Goal: Information Seeking & Learning: Learn about a topic

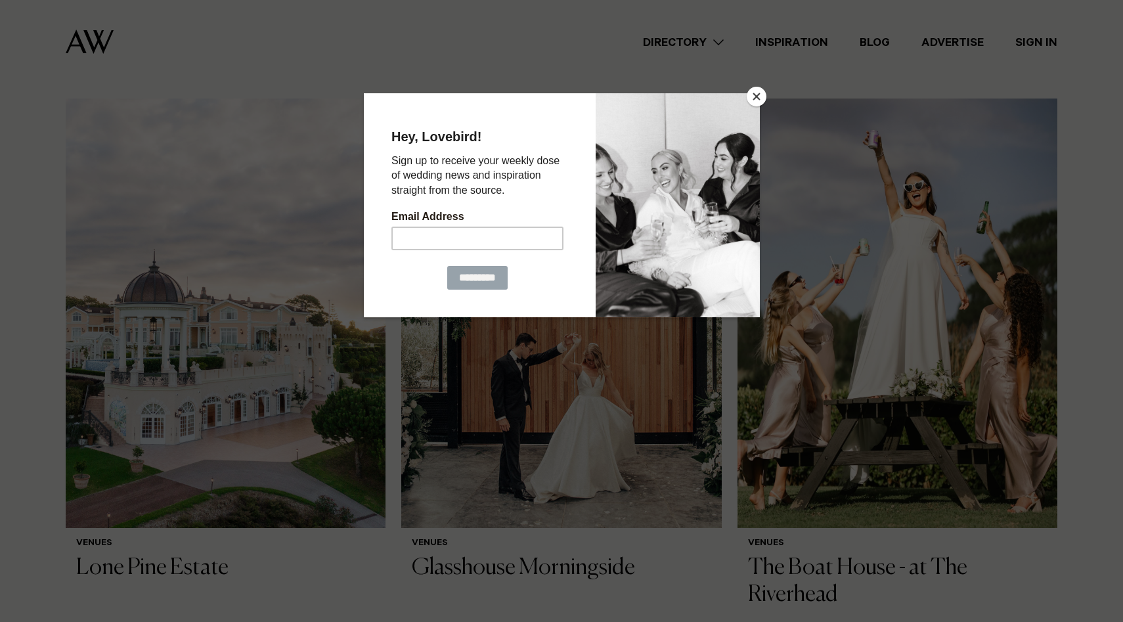
scroll to position [894, 0]
click at [754, 95] on button "Close" at bounding box center [756, 97] width 20 height 20
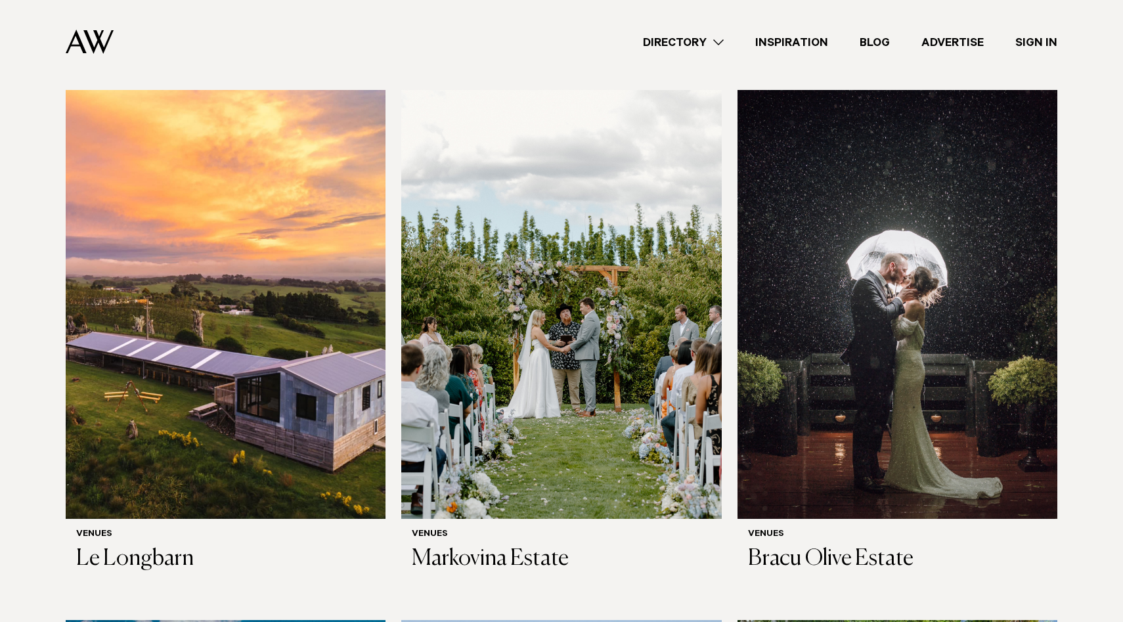
scroll to position [1815, 0]
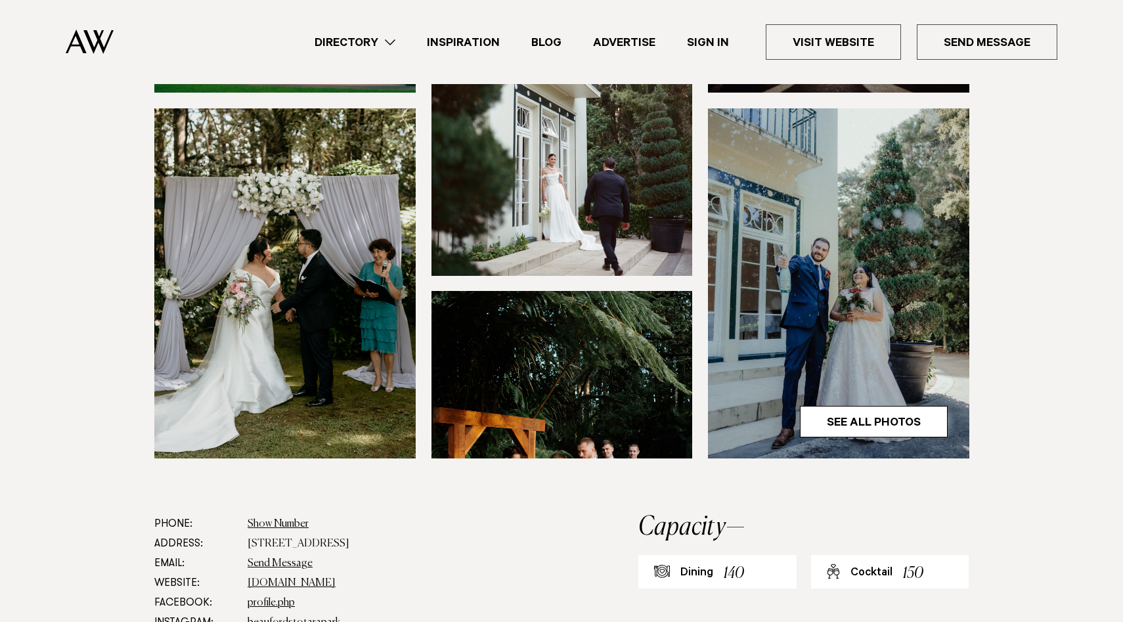
scroll to position [427, 0]
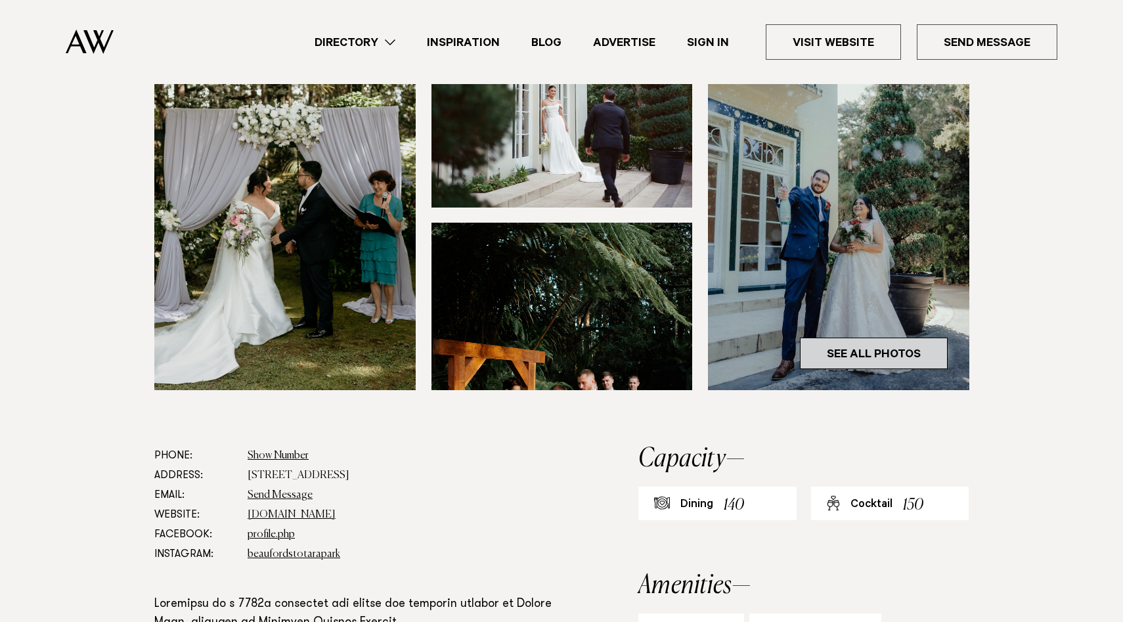
click at [854, 337] on link "See All Photos" at bounding box center [874, 353] width 148 height 32
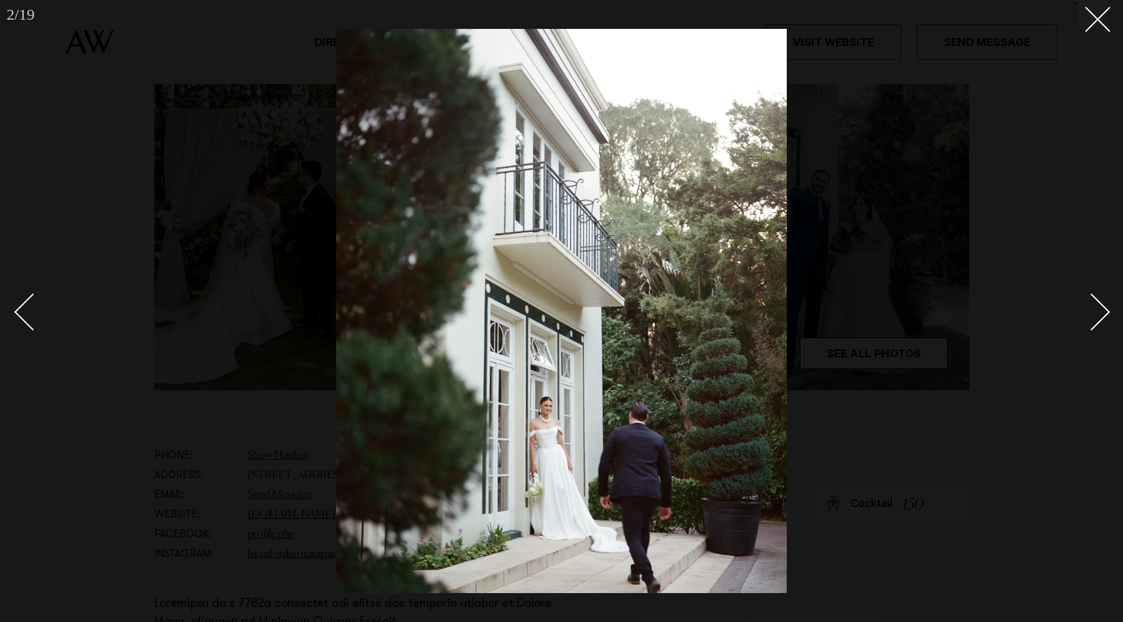
click at [1098, 314] on div "Next slide" at bounding box center [1091, 311] width 37 height 37
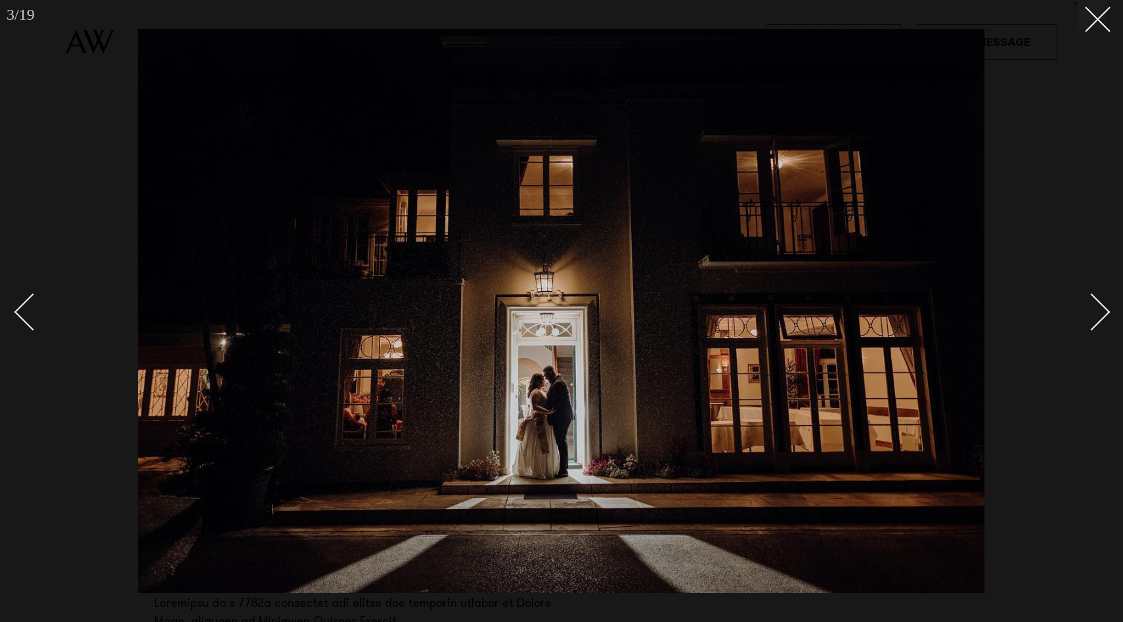
click at [1098, 314] on div "Next slide" at bounding box center [1091, 311] width 37 height 37
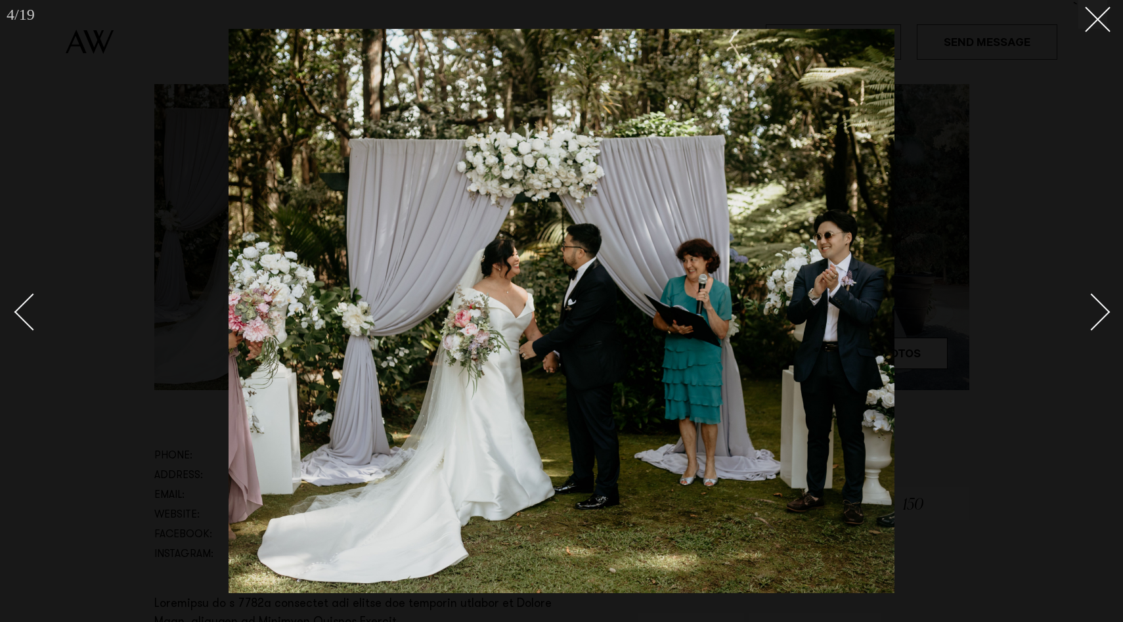
click at [1098, 314] on div "Next slide" at bounding box center [1091, 311] width 37 height 37
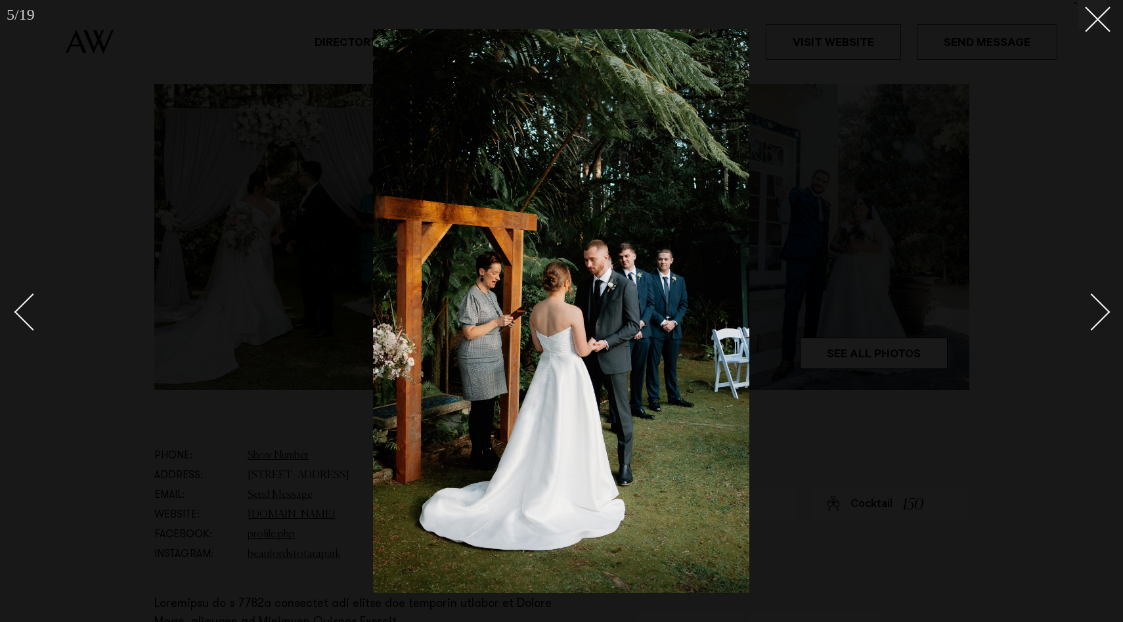
click at [1098, 314] on div "Next slide" at bounding box center [1091, 311] width 37 height 37
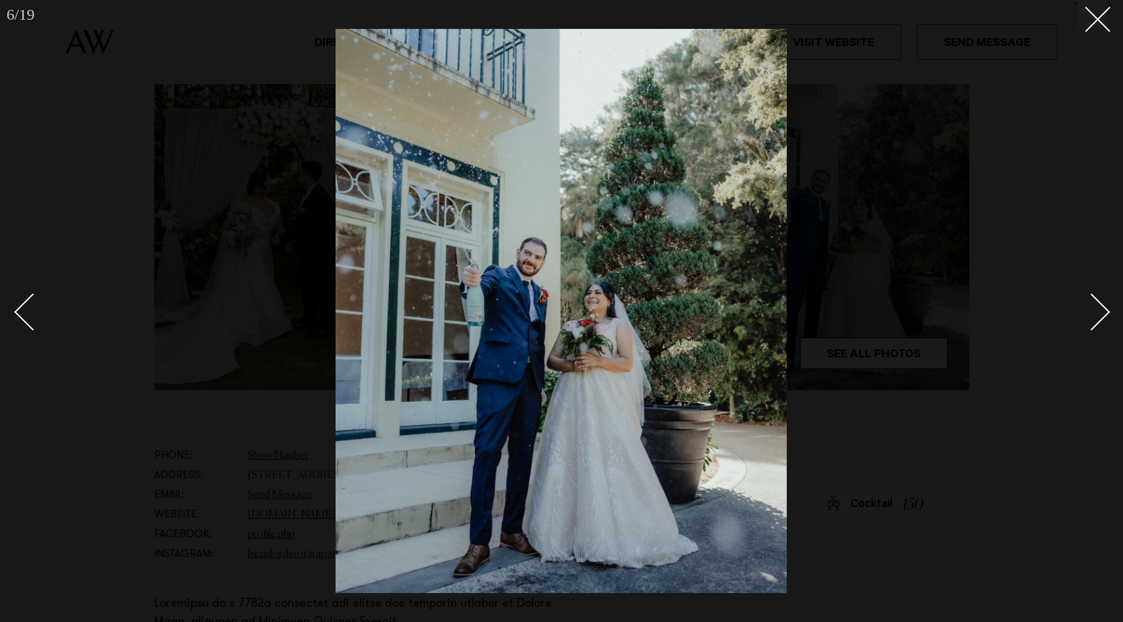
click at [1098, 314] on div "Next slide" at bounding box center [1091, 311] width 37 height 37
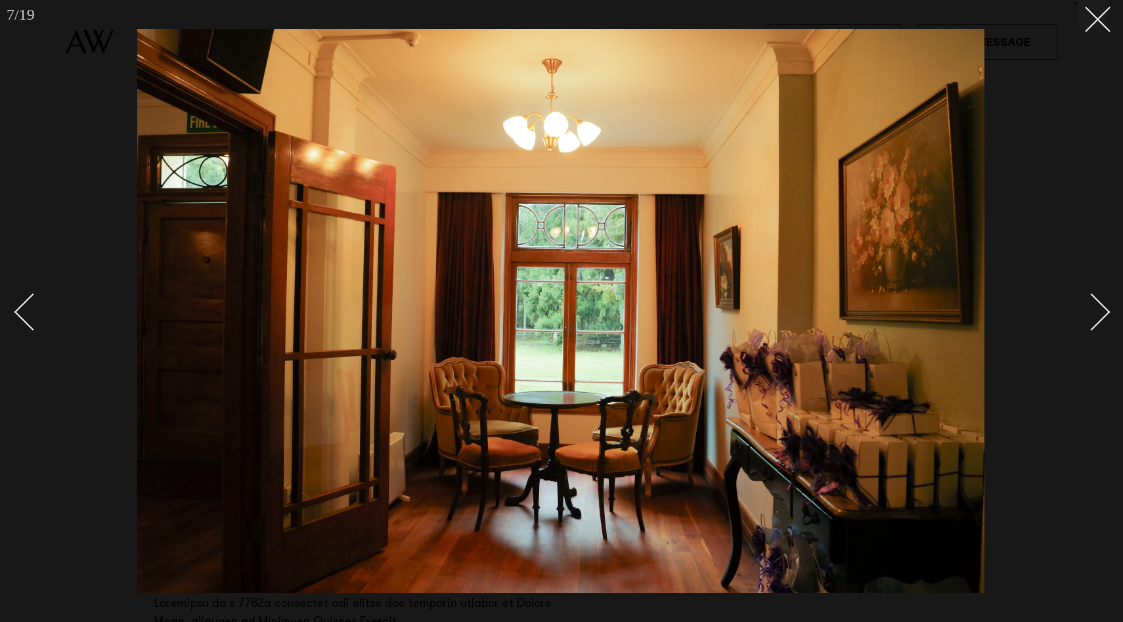
click at [1098, 314] on div "Next slide" at bounding box center [1091, 311] width 37 height 37
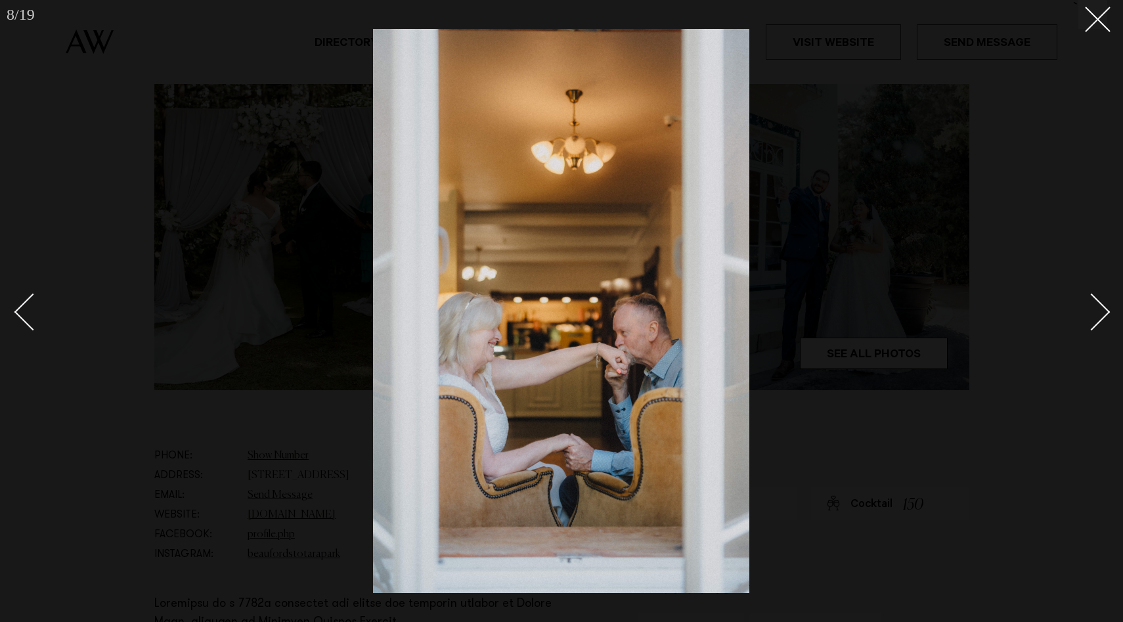
click at [1098, 314] on div "Next slide" at bounding box center [1091, 311] width 37 height 37
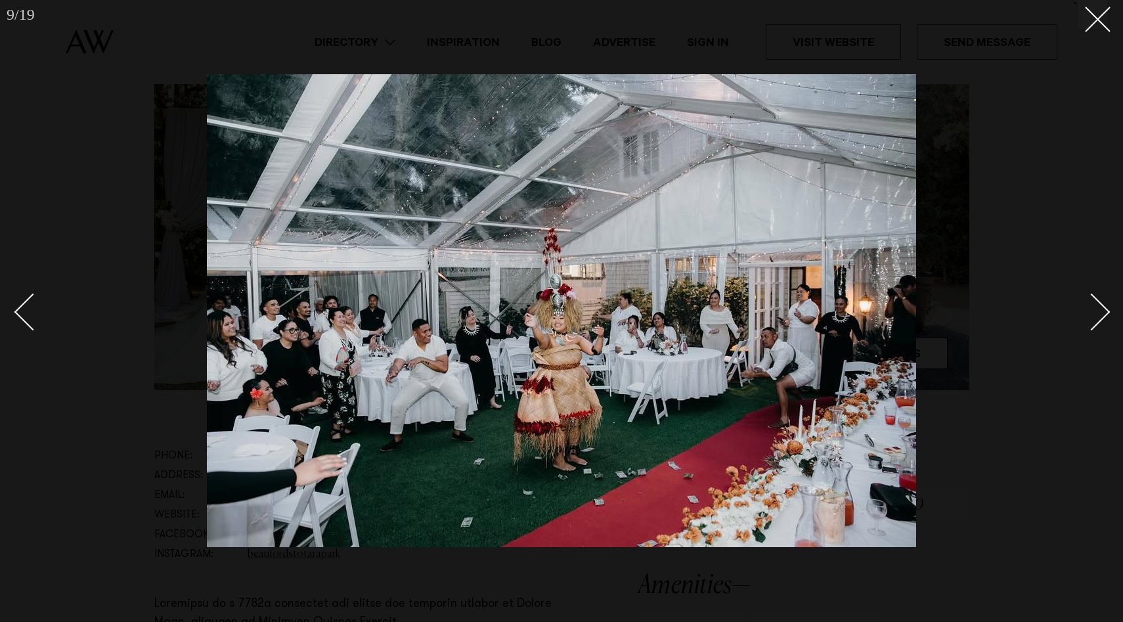
click at [1098, 314] on div "Next slide" at bounding box center [1091, 311] width 37 height 37
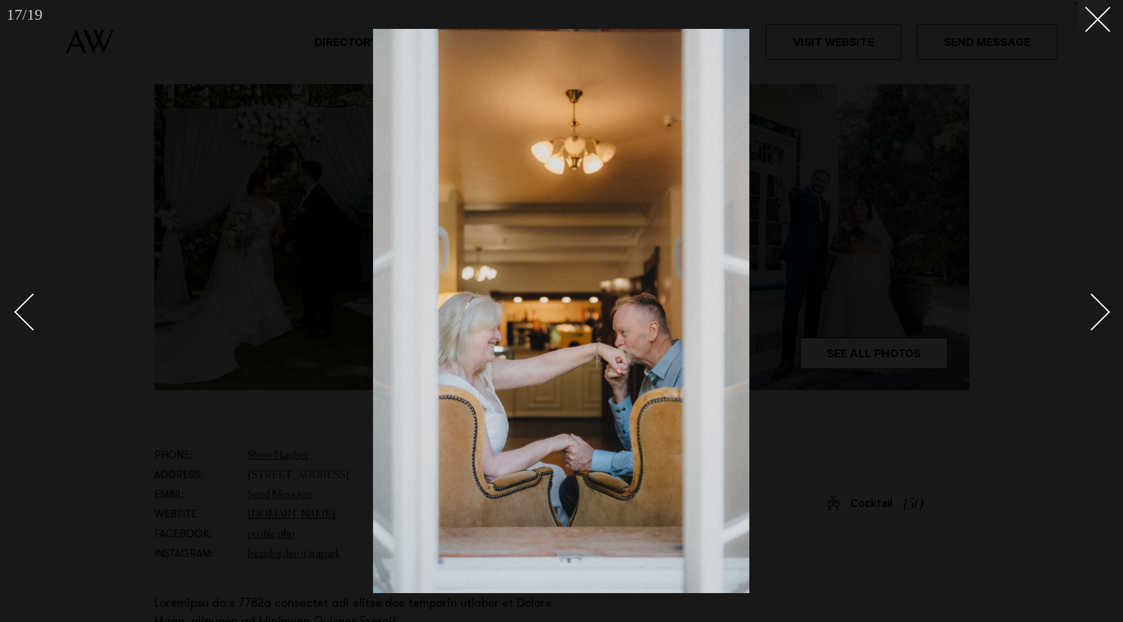
click at [1098, 314] on div "Next slide" at bounding box center [1091, 311] width 37 height 37
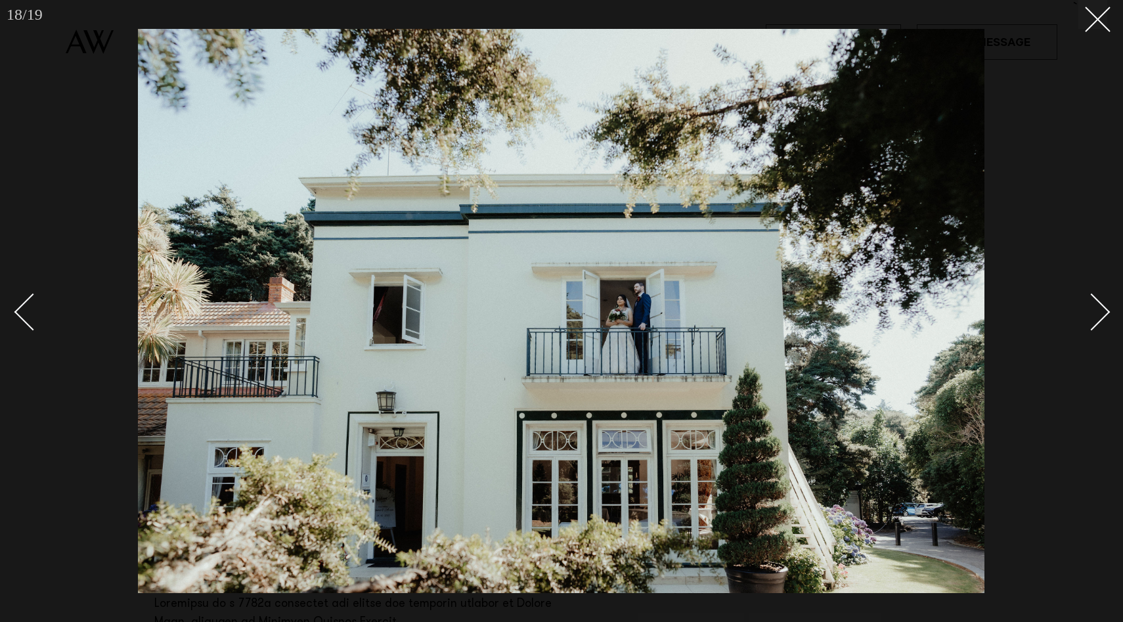
click at [1098, 314] on div "Next slide" at bounding box center [1091, 311] width 37 height 37
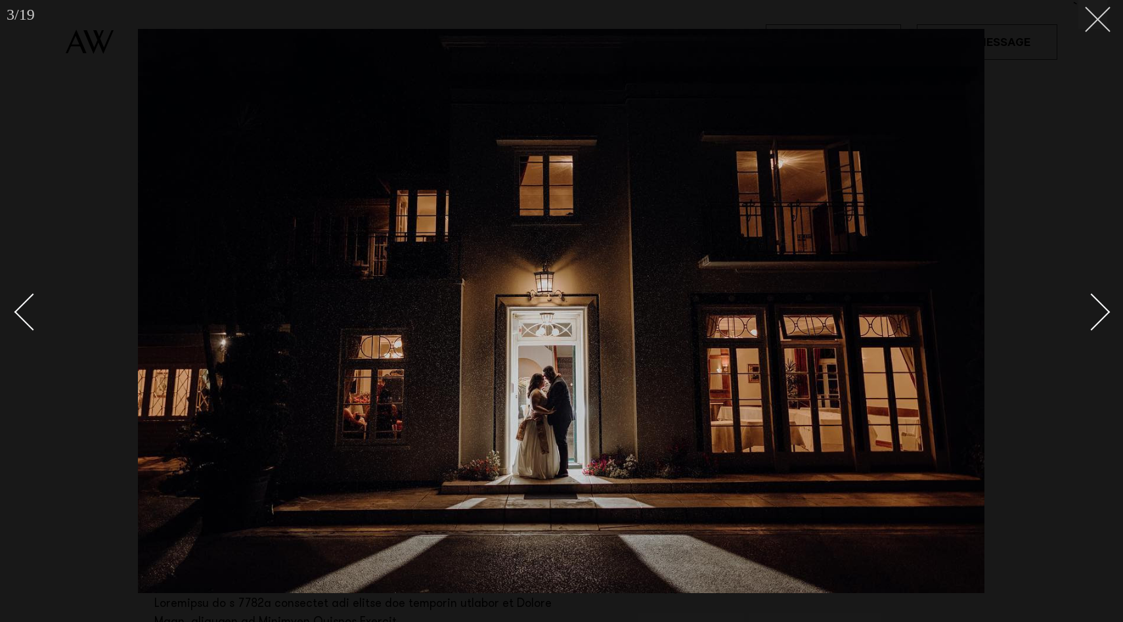
click at [1098, 23] on button at bounding box center [1092, 14] width 29 height 29
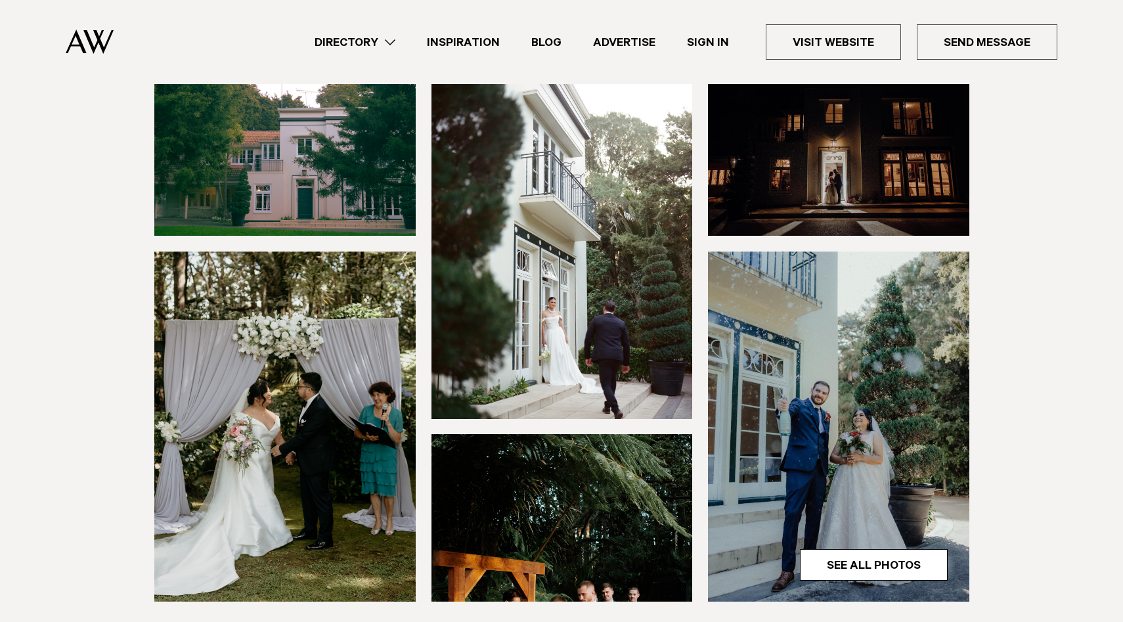
scroll to position [80, 0]
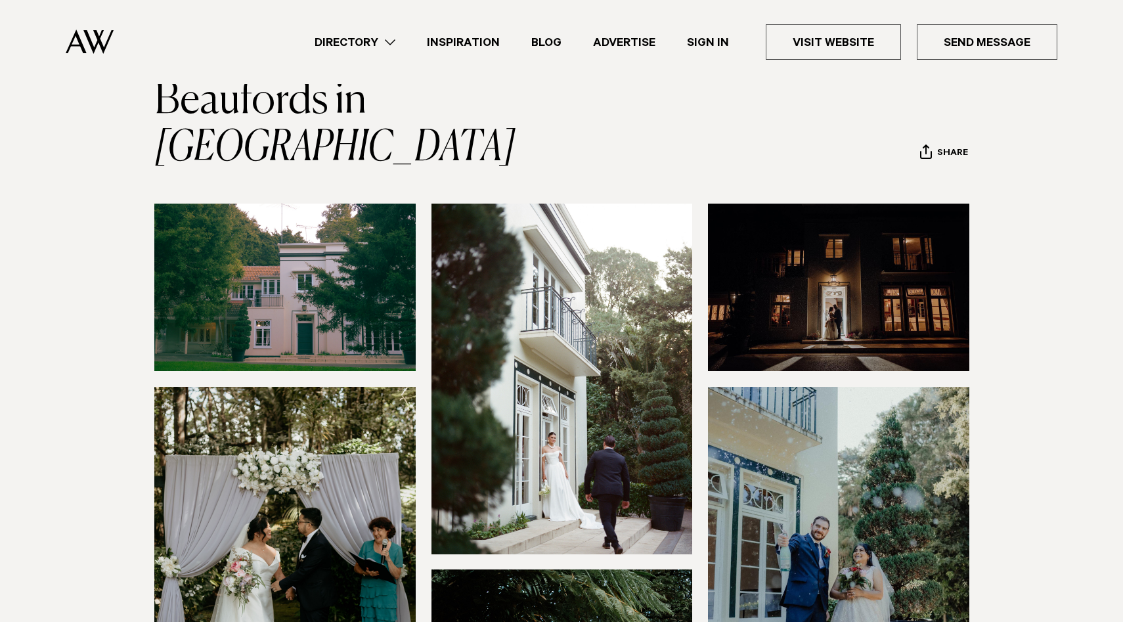
click at [479, 37] on link "Inspiration" at bounding box center [463, 42] width 104 height 18
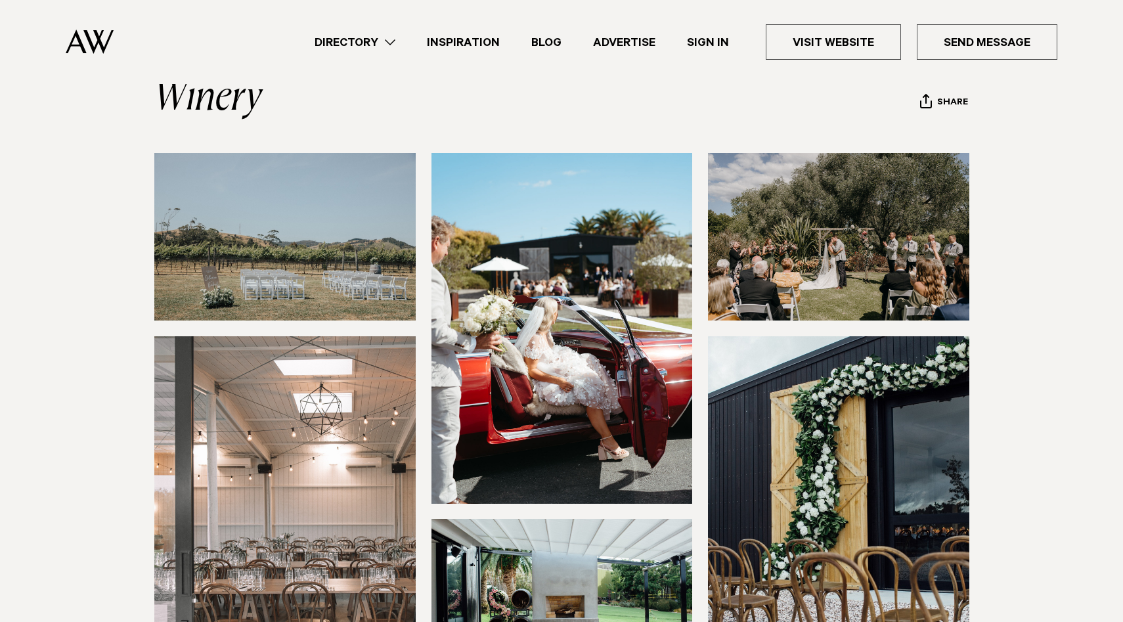
scroll to position [263, 0]
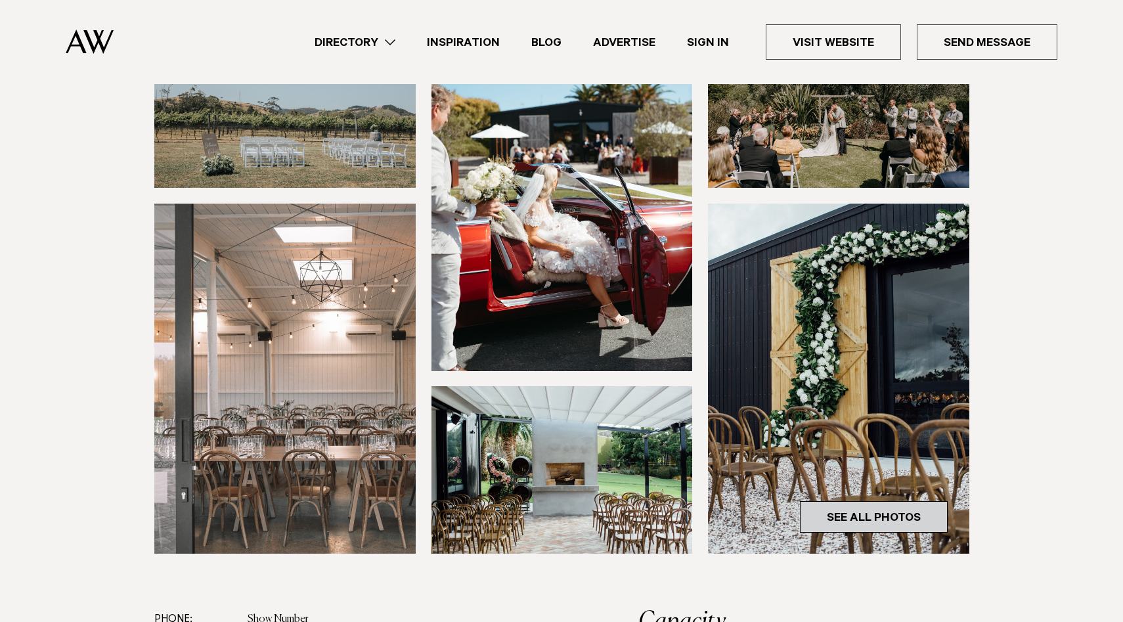
click at [884, 523] on link "See All Photos" at bounding box center [874, 517] width 148 height 32
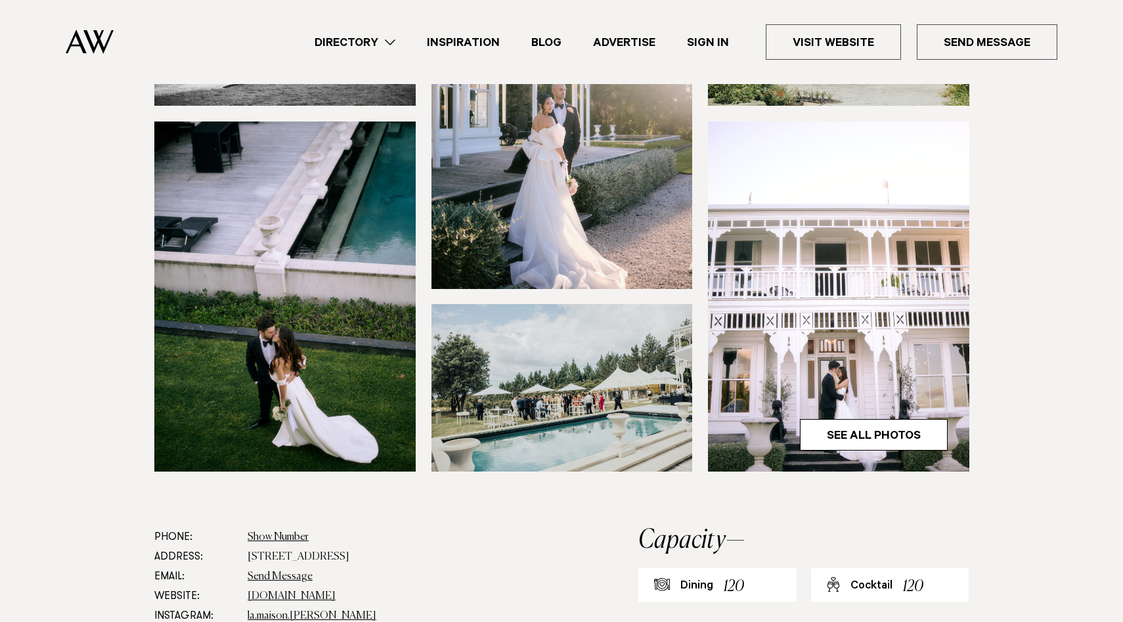
scroll to position [259, 0]
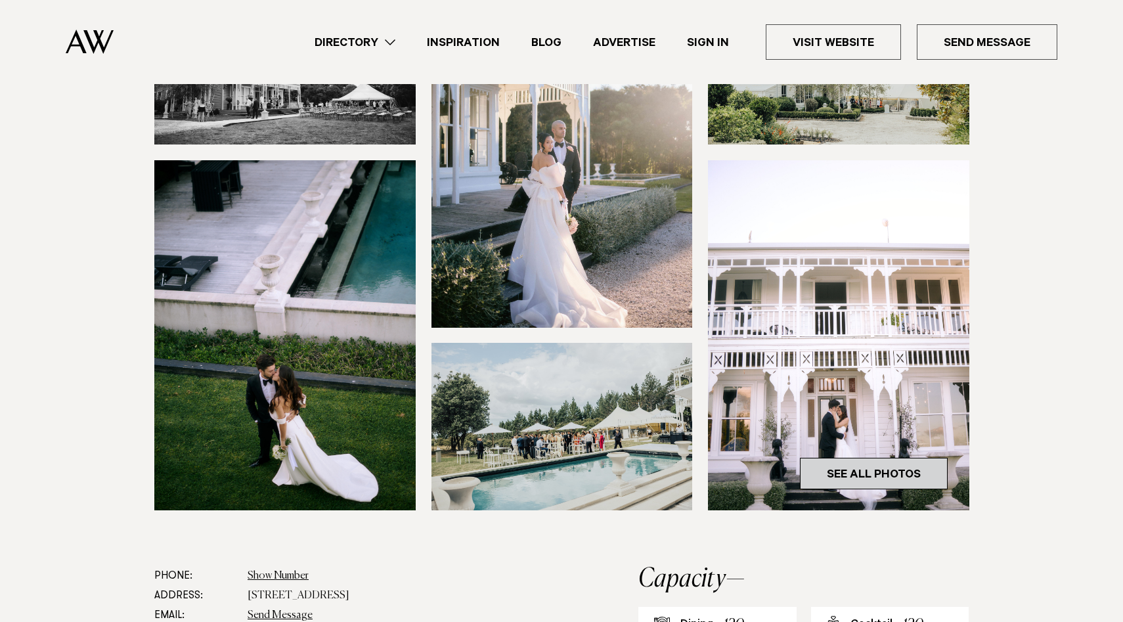
click at [883, 470] on link "See All Photos" at bounding box center [874, 474] width 148 height 32
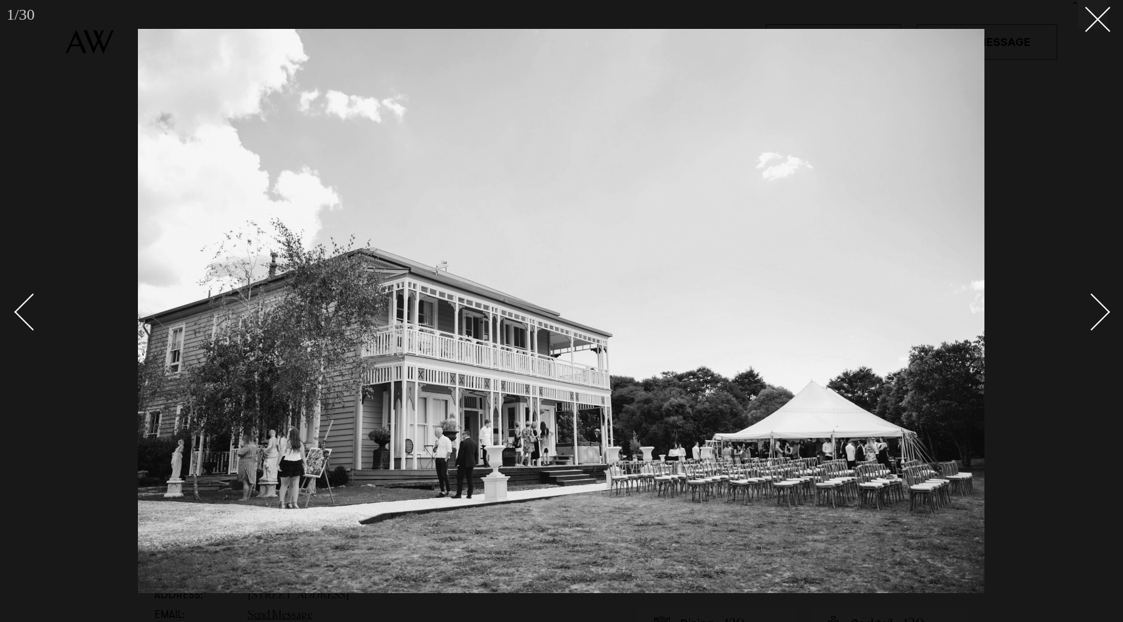
click at [1091, 313] on div "Next slide" at bounding box center [1091, 311] width 37 height 37
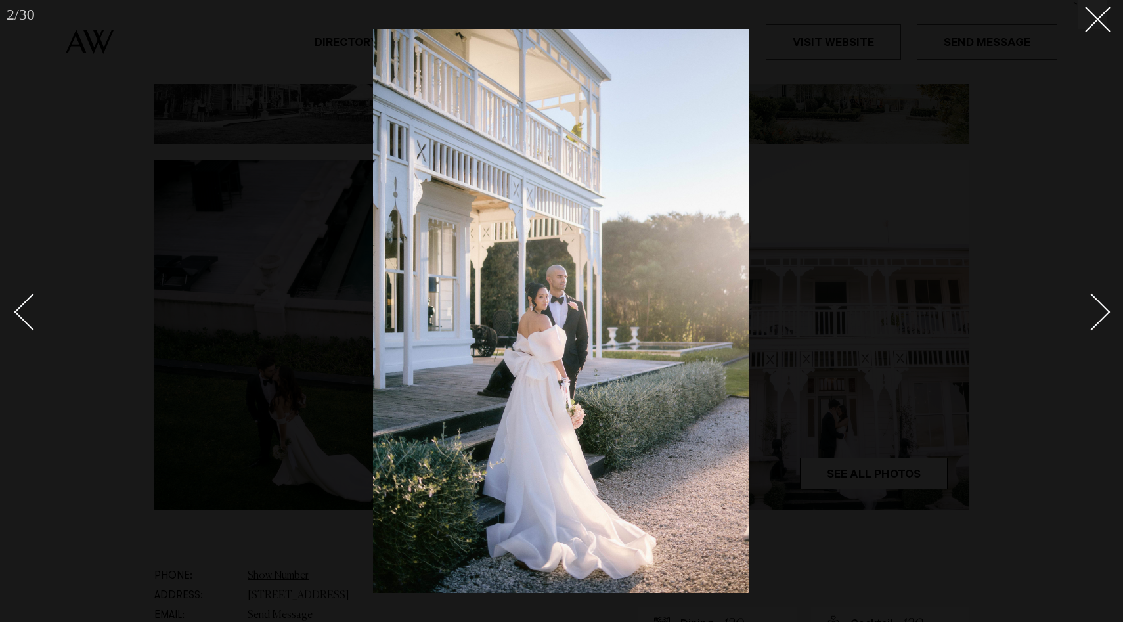
click at [1091, 313] on div "Next slide" at bounding box center [1091, 311] width 37 height 37
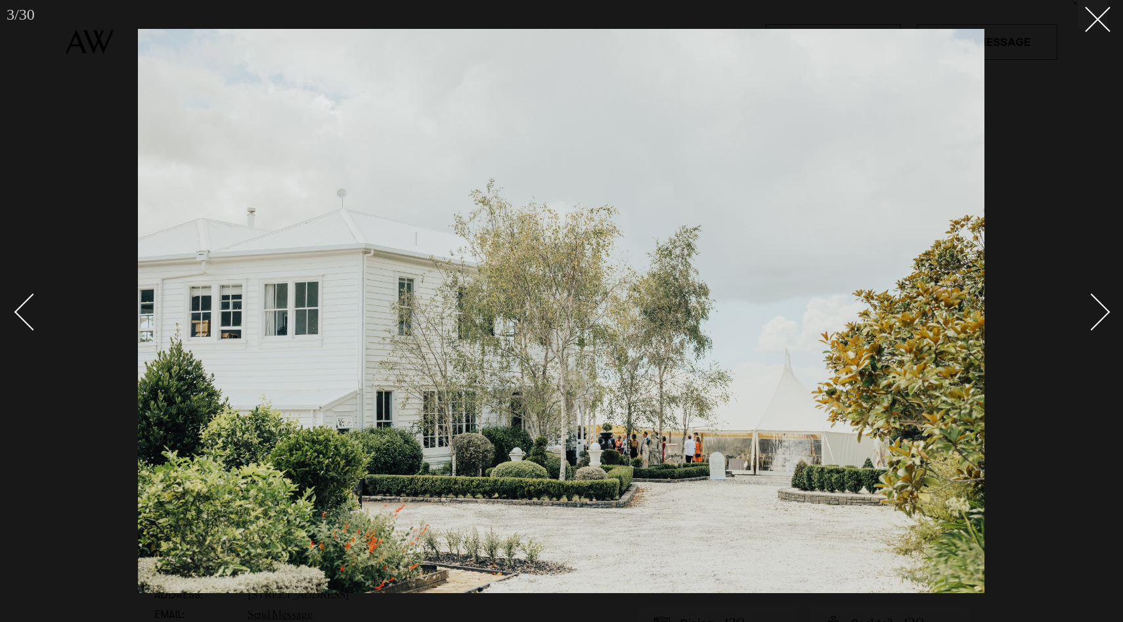
click at [1091, 313] on div "Next slide" at bounding box center [1091, 311] width 37 height 37
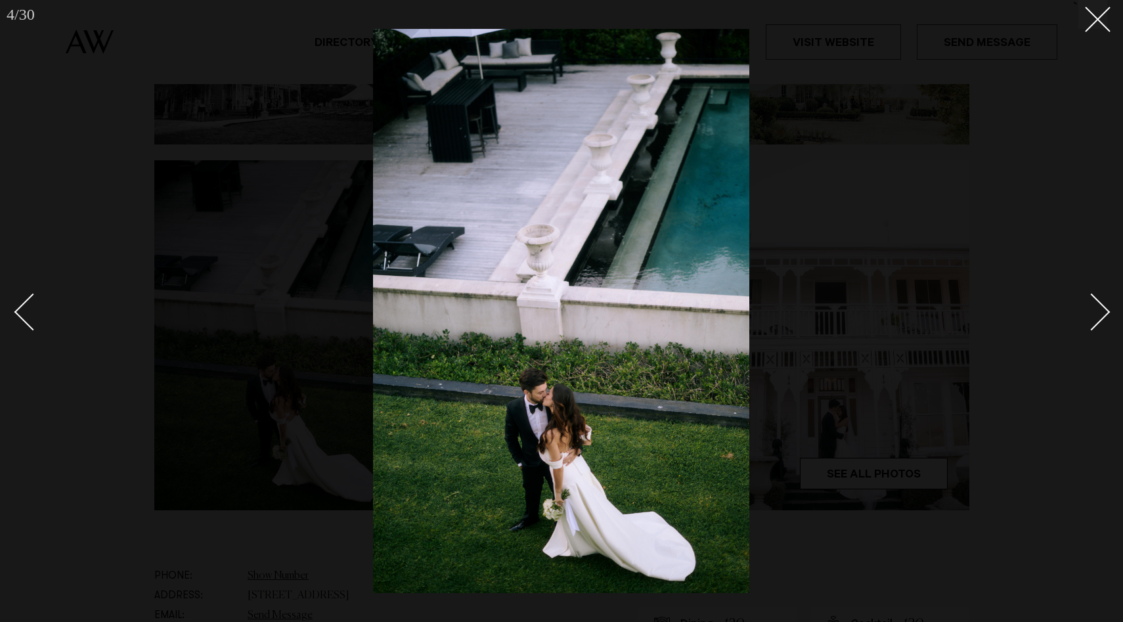
click at [1091, 313] on div "Next slide" at bounding box center [1091, 311] width 37 height 37
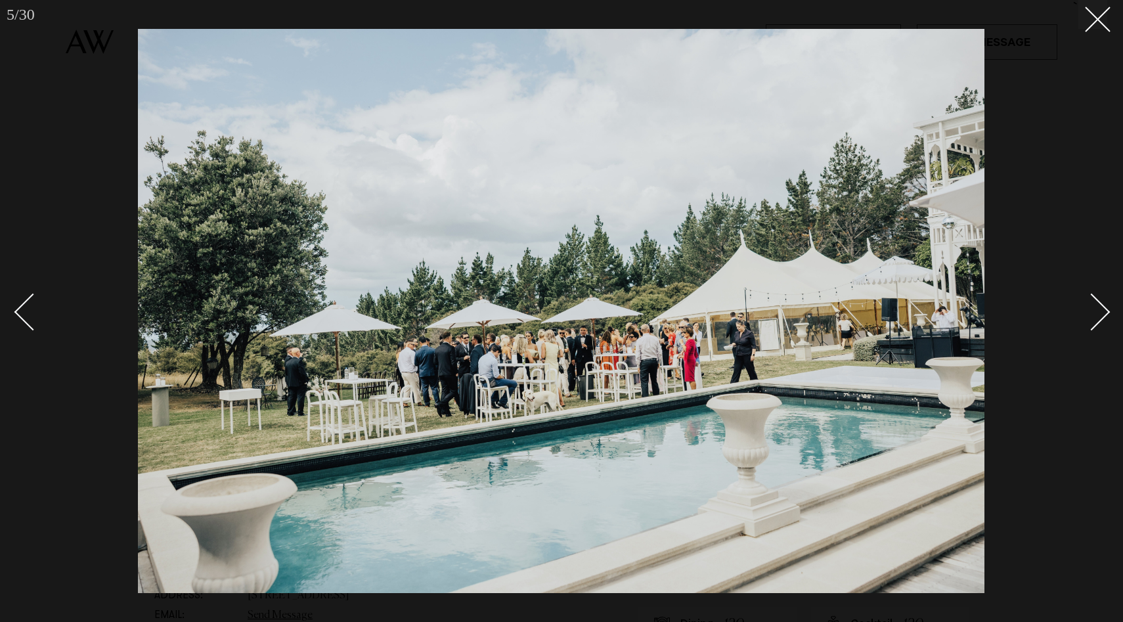
click at [1091, 313] on div "Next slide" at bounding box center [1091, 311] width 37 height 37
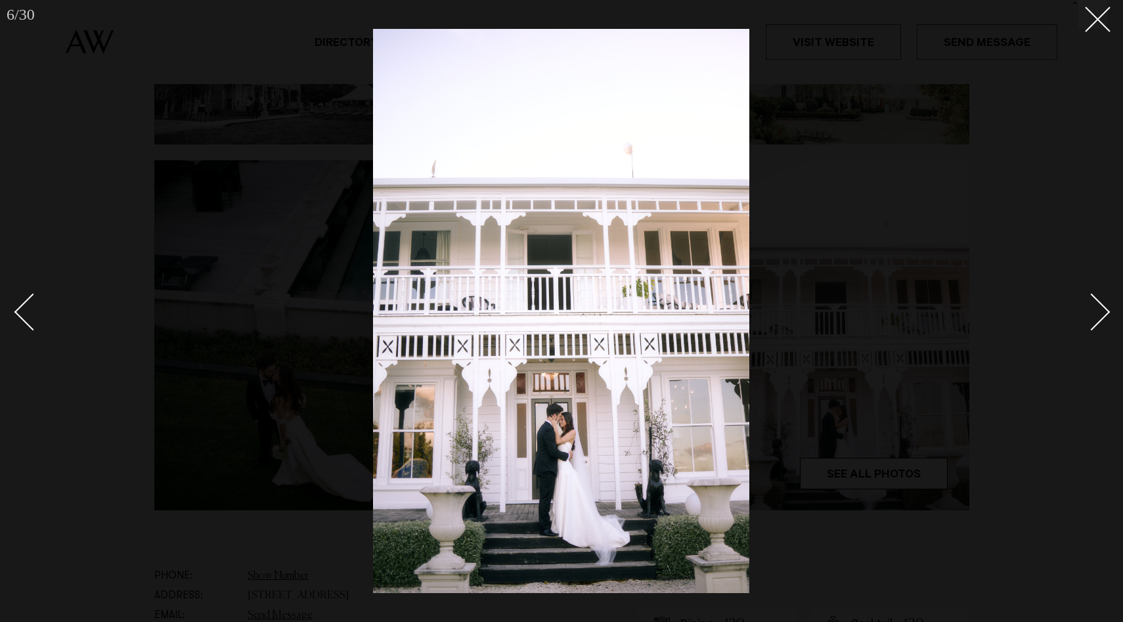
click at [1091, 313] on div "Next slide" at bounding box center [1091, 311] width 37 height 37
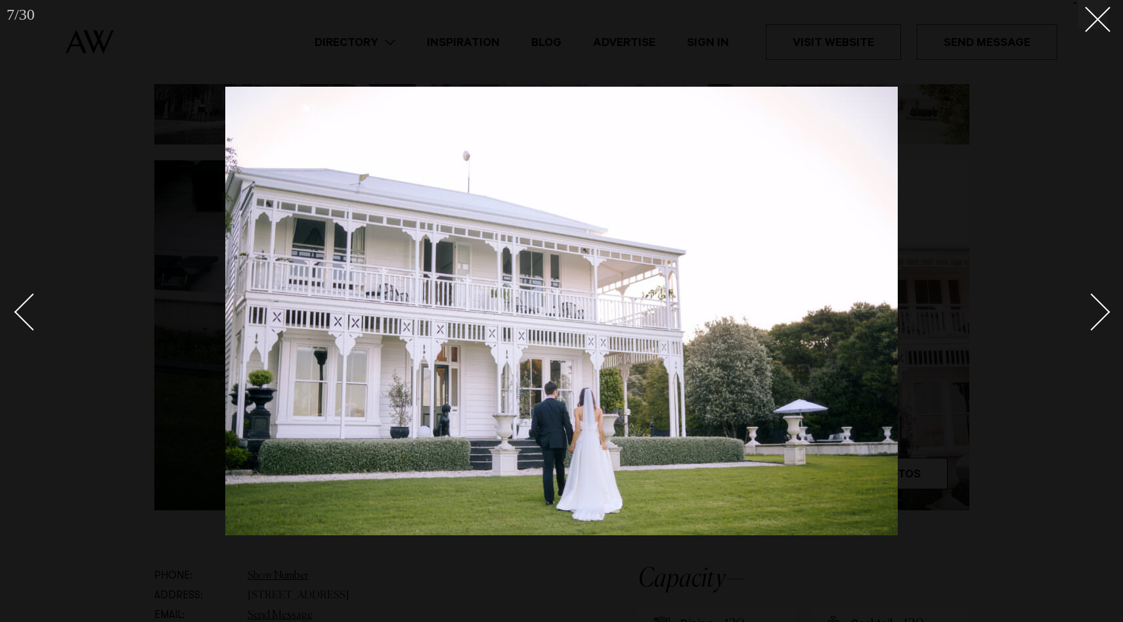
click at [1091, 313] on div "Next slide" at bounding box center [1091, 311] width 37 height 37
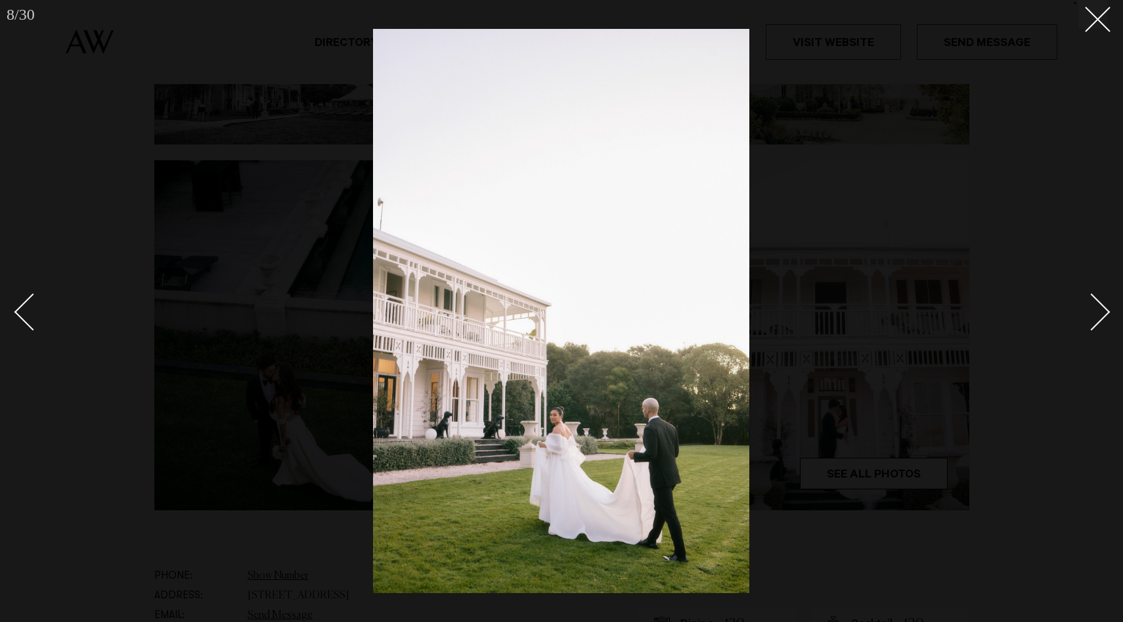
click at [1091, 313] on div "Next slide" at bounding box center [1091, 311] width 37 height 37
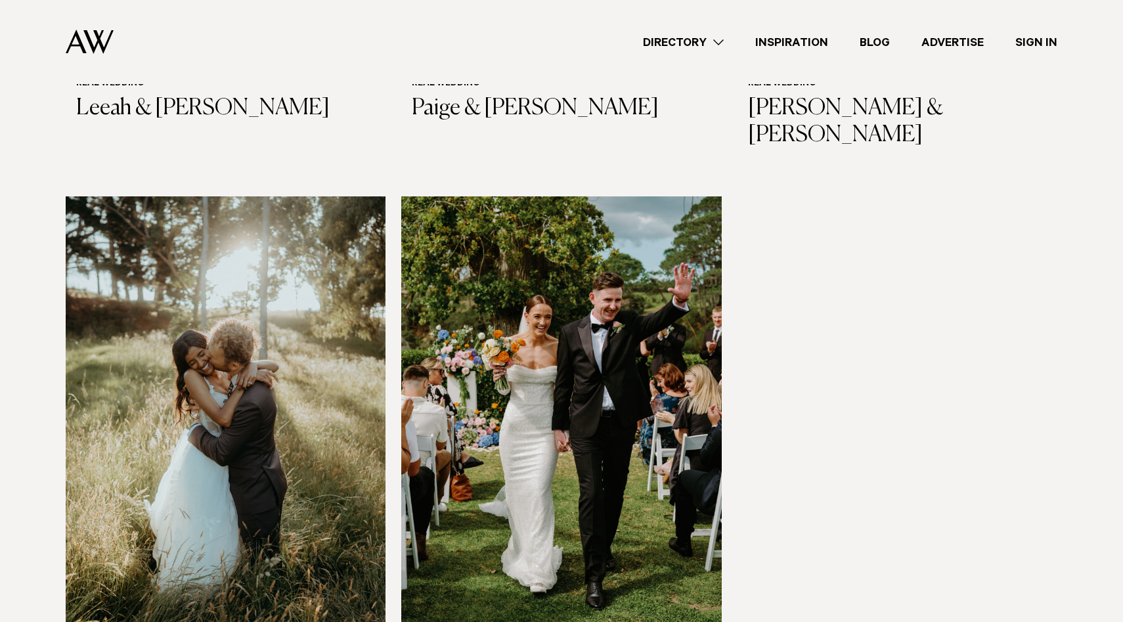
scroll to position [1949, 0]
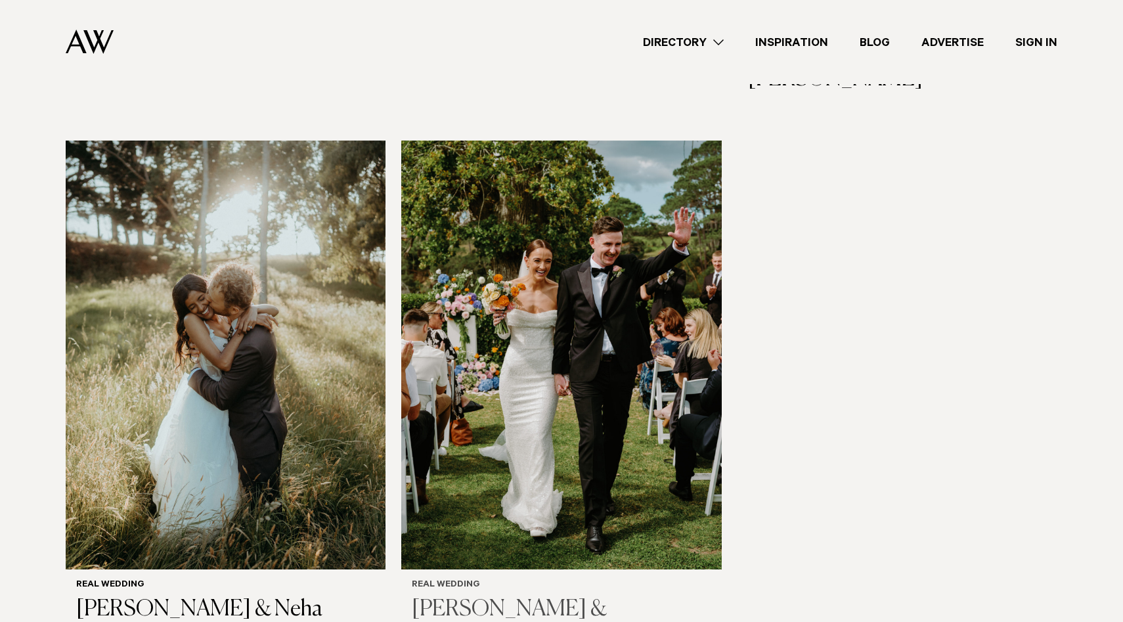
click at [459, 202] on img at bounding box center [561, 355] width 320 height 429
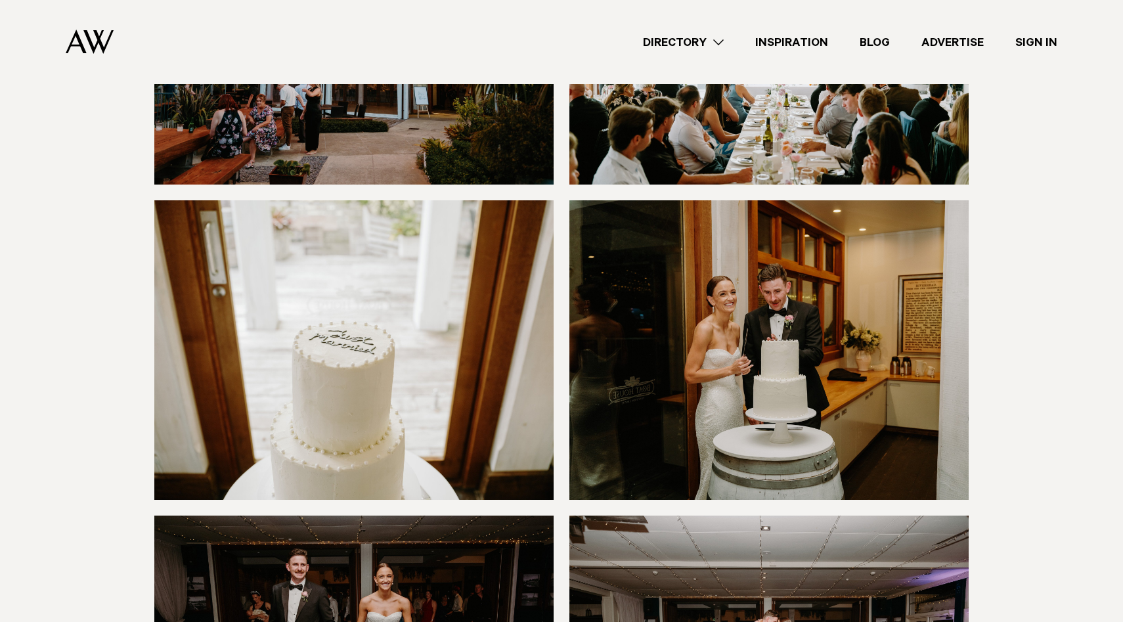
scroll to position [11145, 0]
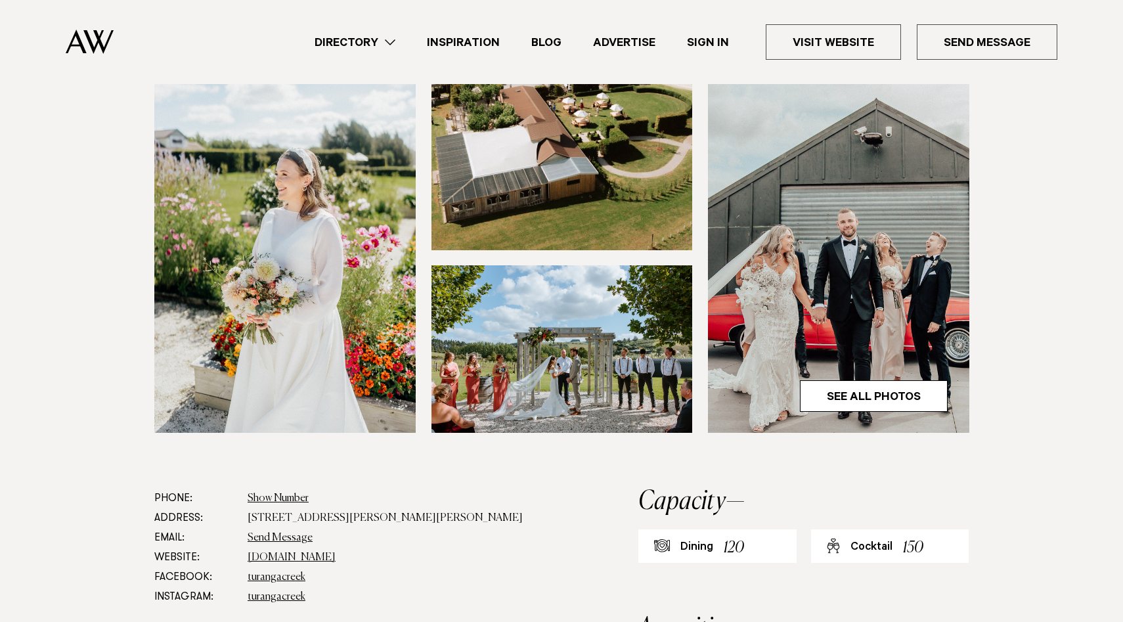
scroll to position [336, 0]
